Goal: Check status: Check status

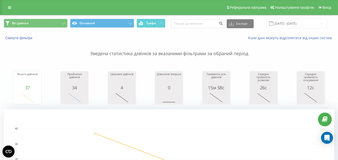
click at [70, 62] on div "Всього дзвінків 37 date totalCalls [DATE] [PHONE_NUMBER][DATE] [PHONE_NUMBER][D…" at bounding box center [169, 83] width 330 height 43
click at [304, 21] on input "[DATE] - [DATE]" at bounding box center [296, 24] width 61 height 10
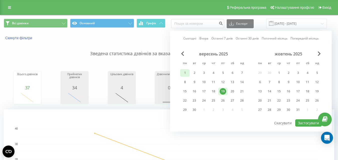
click at [186, 72] on div "1" at bounding box center [185, 73] width 7 height 7
click at [220, 90] on div "19" at bounding box center [223, 91] width 7 height 7
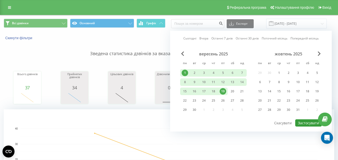
click at [299, 124] on button "Застосувати" at bounding box center [308, 123] width 27 height 7
type input "[DATE] - [DATE]"
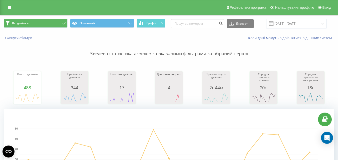
drag, startPoint x: 32, startPoint y: 47, endPoint x: 27, endPoint y: 20, distance: 28.3
click at [34, 43] on p "Зведена статистика дзвінків за вказаними фільтрами за обраний період" at bounding box center [169, 49] width 330 height 17
drag, startPoint x: 168, startPoint y: 43, endPoint x: 257, endPoint y: 41, distance: 88.8
click at [169, 44] on p "Зведена статистика дзвінків за вказаними фільтрами за обраний період" at bounding box center [169, 49] width 330 height 17
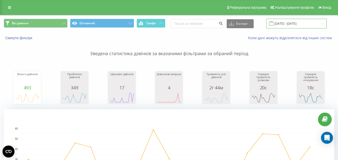
click at [291, 20] on input "[DATE] - [DATE]" at bounding box center [296, 24] width 61 height 10
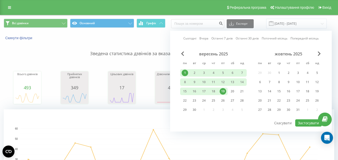
click at [223, 91] on div "19" at bounding box center [223, 91] width 7 height 7
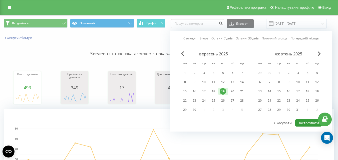
click at [301, 121] on button "Застосувати" at bounding box center [308, 123] width 27 height 7
type input "[DATE] - [DATE]"
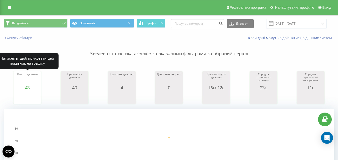
click at [41, 63] on div "Всього дзвінків 43 date totalCalls [DATE] [PHONE_NUMBER][DATE] Прийнятих дзвінк…" at bounding box center [169, 83] width 330 height 43
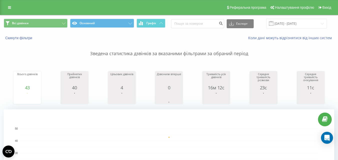
click at [62, 52] on p "Зведена статистика дзвінків за вказаними фільтрами за обраний період" at bounding box center [169, 49] width 330 height 17
